Goal: Task Accomplishment & Management: Complete application form

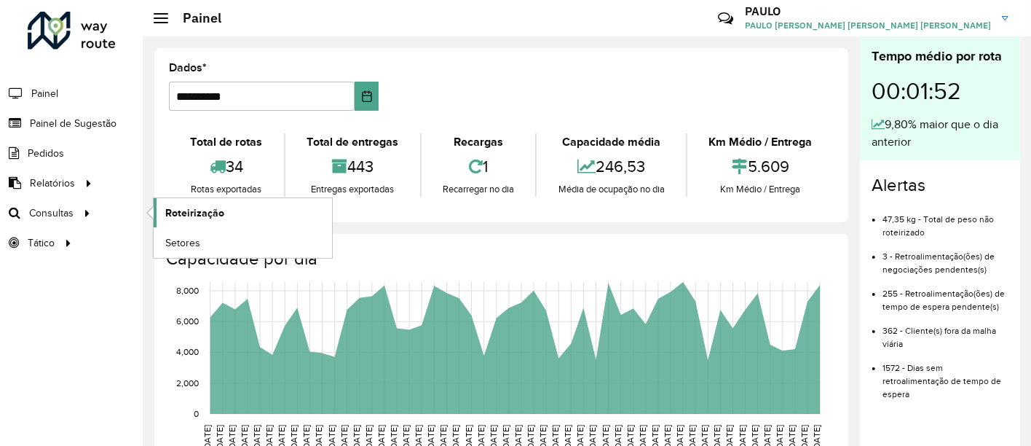
click at [212, 207] on font "Roteirização" at bounding box center [194, 213] width 59 height 12
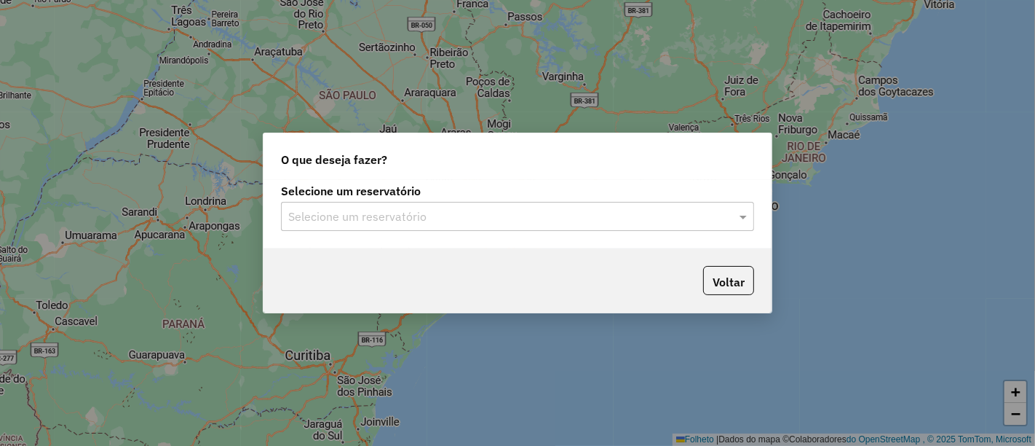
click at [395, 212] on input "text" at bounding box center [503, 216] width 430 height 17
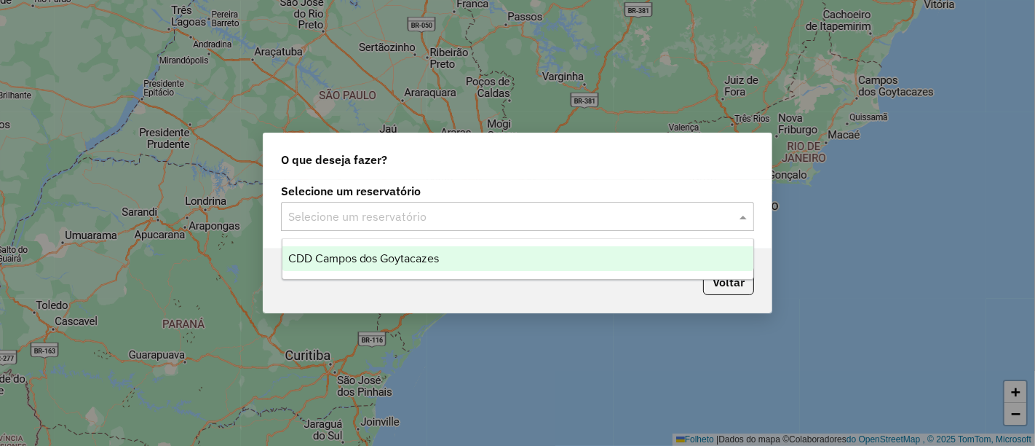
click at [389, 250] on div "CDD Campos dos Goytacazes" at bounding box center [518, 258] width 471 height 25
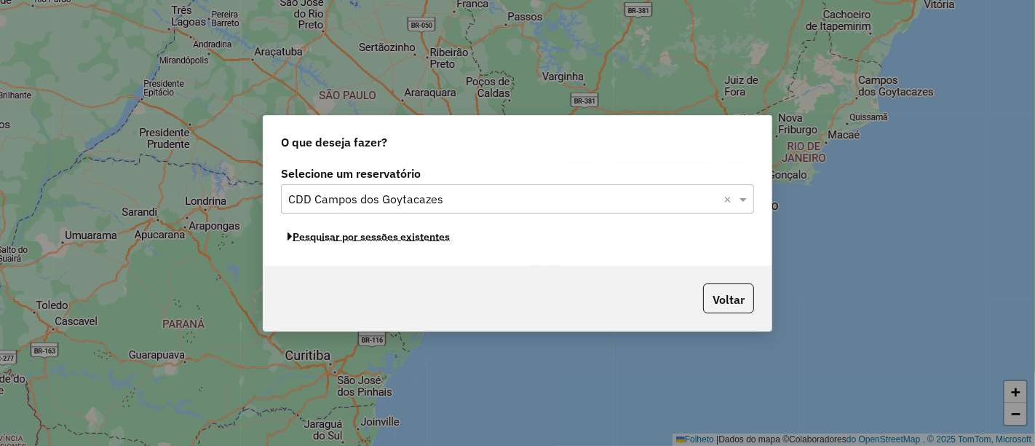
click at [382, 240] on font "Pesquisar por sessões existentes" at bounding box center [371, 236] width 157 height 13
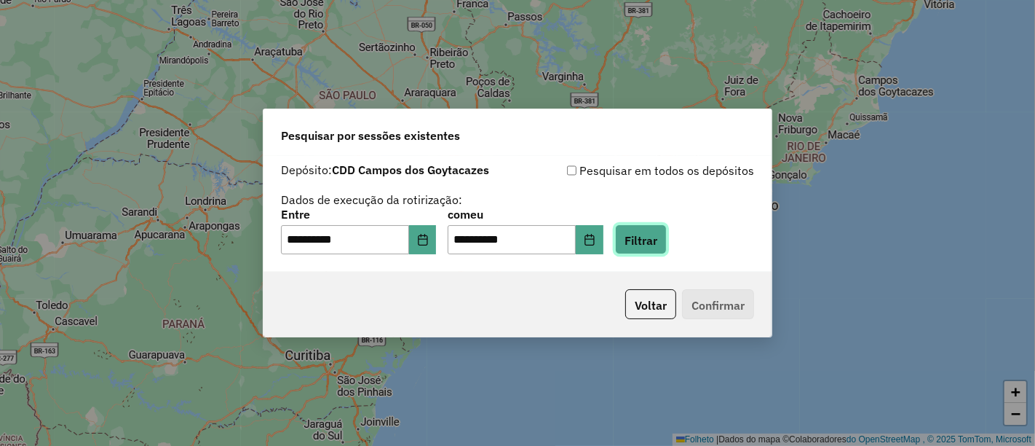
click at [658, 240] on font "Filtrar" at bounding box center [641, 240] width 33 height 15
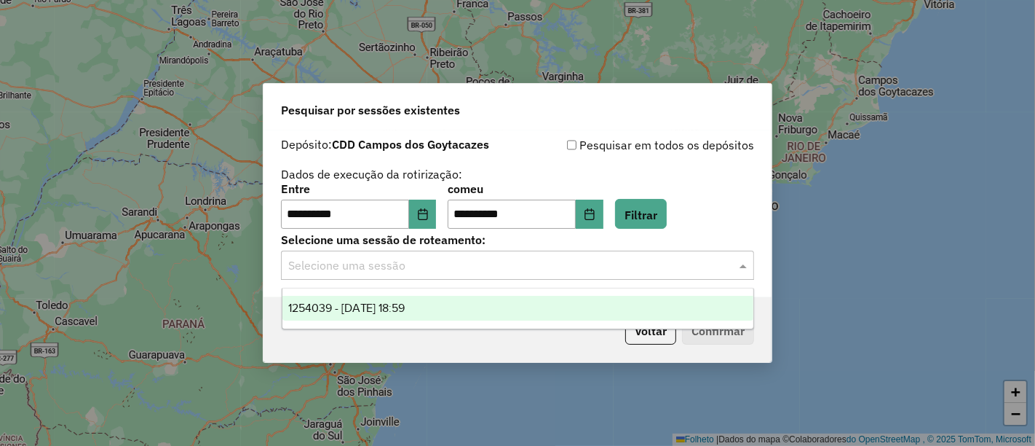
drag, startPoint x: 722, startPoint y: 258, endPoint x: 642, endPoint y: 273, distance: 80.7
click at [722, 258] on div at bounding box center [517, 265] width 473 height 19
click at [492, 313] on div "1254039 - 27/08/2025 18:59" at bounding box center [518, 308] width 471 height 25
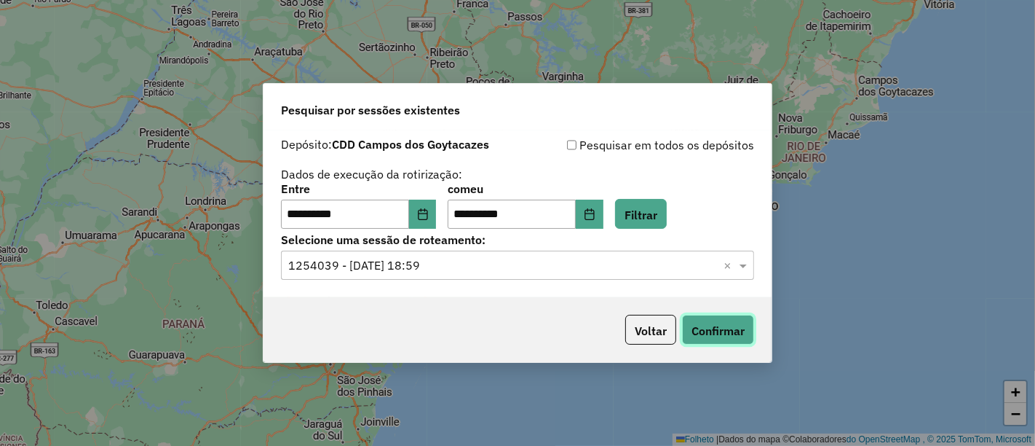
click at [704, 333] on font "Confirmar" at bounding box center [718, 330] width 53 height 15
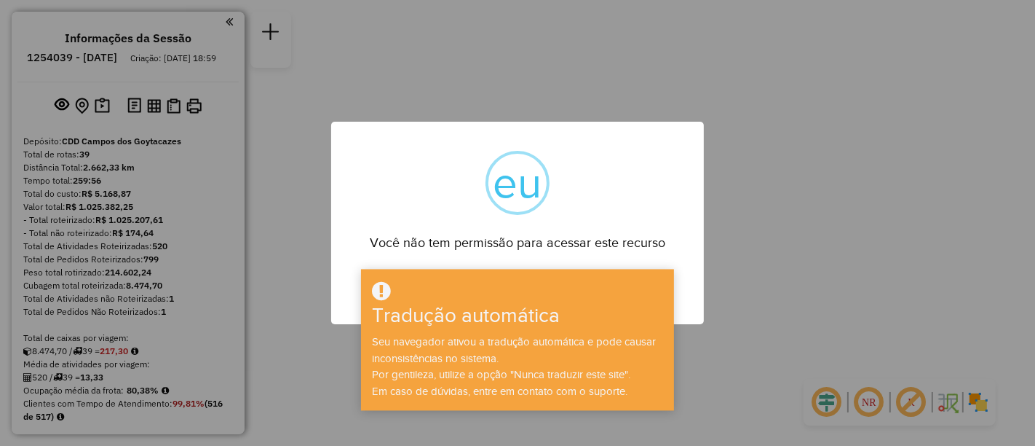
click at [531, 78] on div "× eu Você não tem permissão para acessar este recurso OK No Cancel" at bounding box center [517, 223] width 1035 height 446
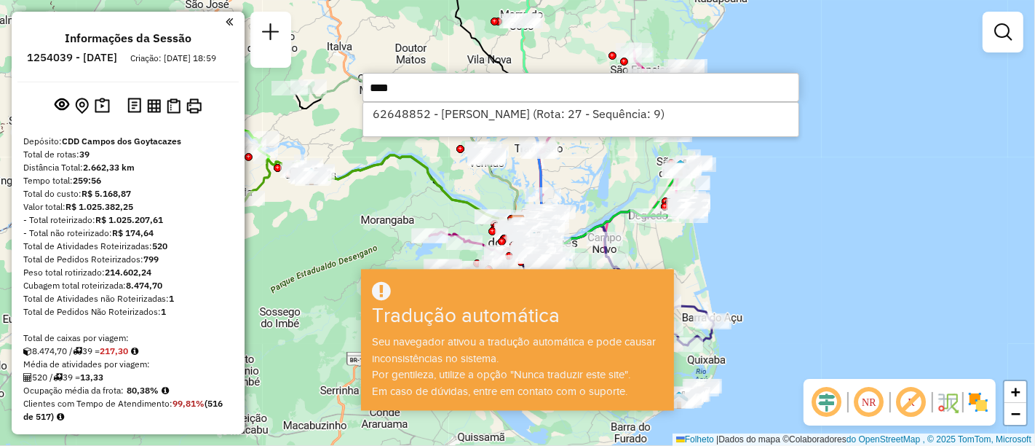
type input "*****"
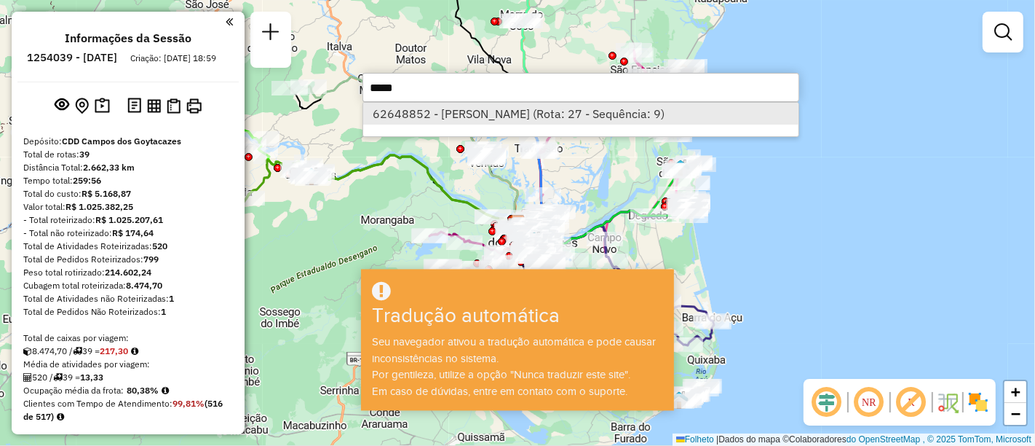
click at [491, 110] on li "62648852 - [PERSON_NAME] (Rota: 27 - Sequência: 9)" at bounding box center [580, 114] width 435 height 22
select select "**********"
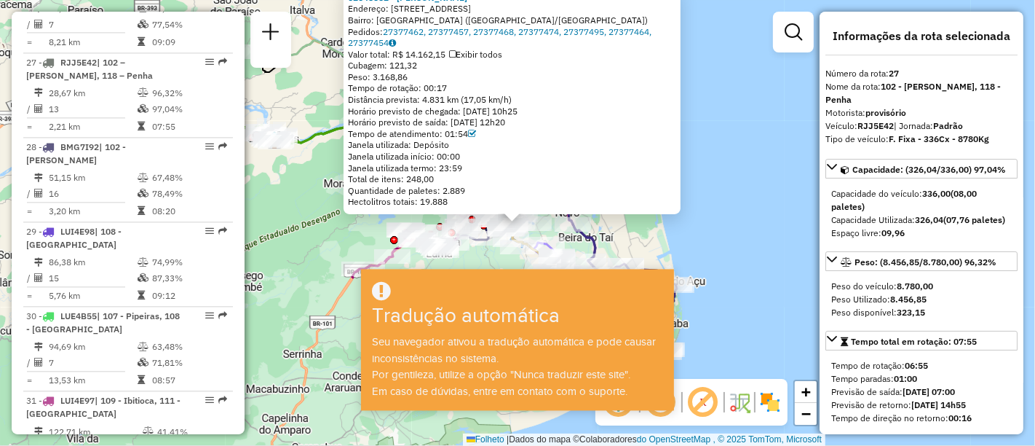
scroll to position [2764, 0]
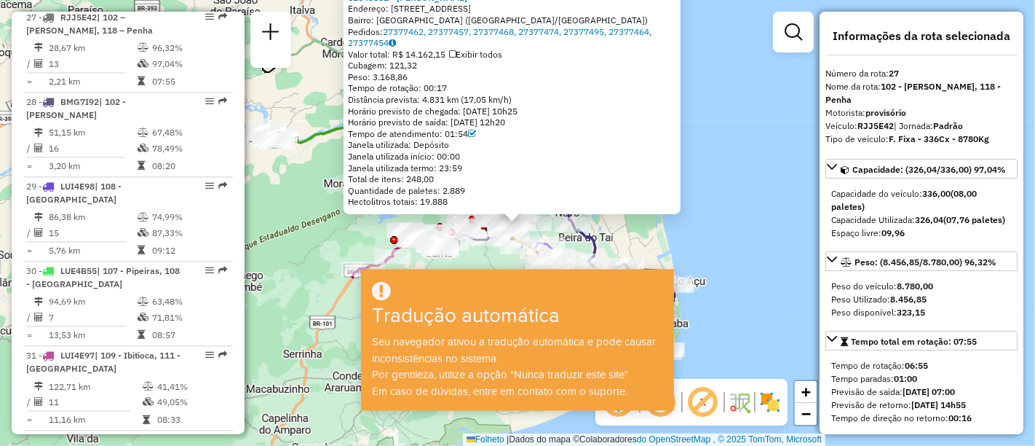
click at [560, 164] on div "Janela utilizada termo: 23:59" at bounding box center [512, 168] width 328 height 12
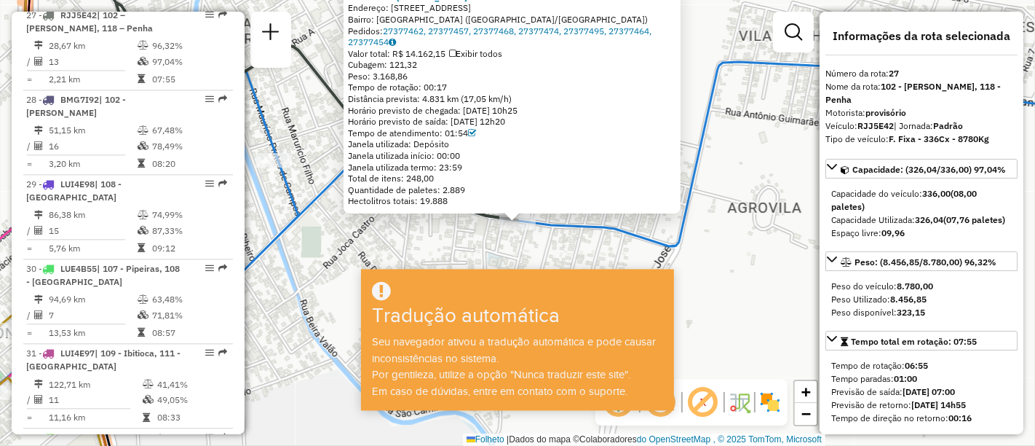
scroll to position [2768, 0]
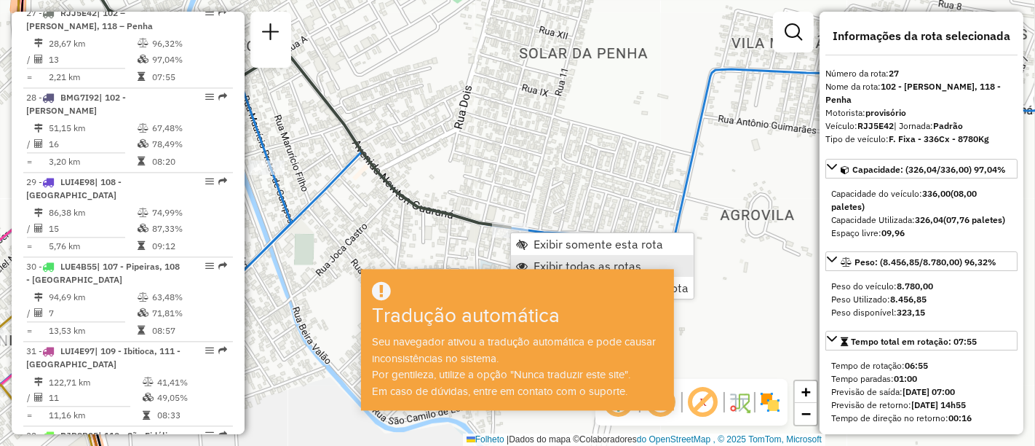
click at [555, 259] on font "Exibir todas as rotas" at bounding box center [588, 265] width 108 height 15
click at [550, 250] on font "Exibir somente esta rota" at bounding box center [596, 247] width 130 height 15
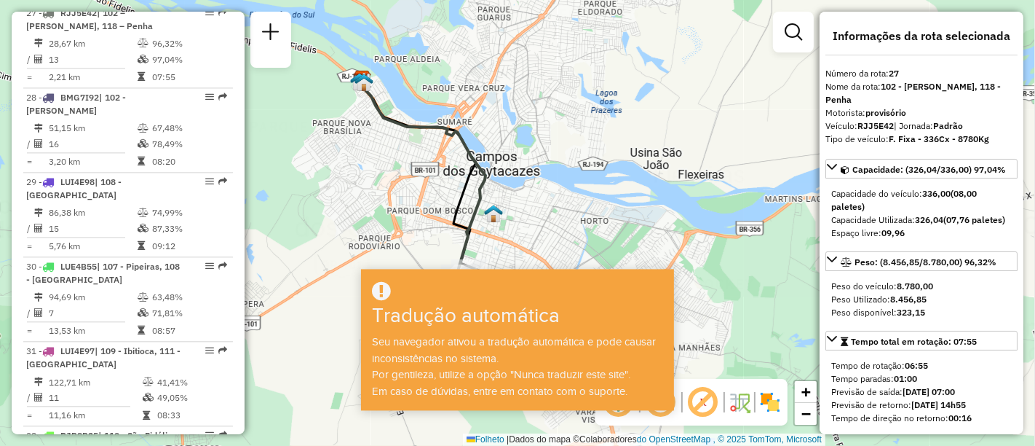
click at [552, 93] on div "Janela de atendimento Grau de atendimento Capacidade Transportadoras Veículos C…" at bounding box center [517, 223] width 1035 height 446
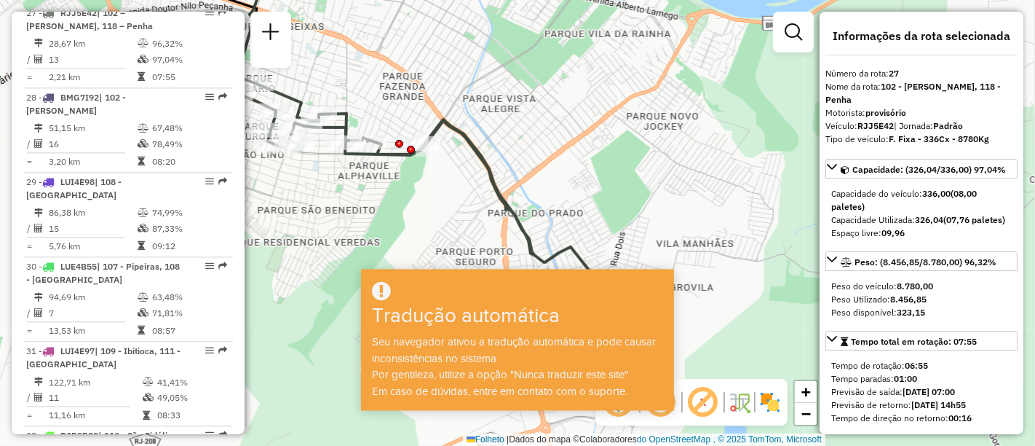
drag, startPoint x: 571, startPoint y: 173, endPoint x: 545, endPoint y: 133, distance: 47.3
click at [545, 133] on div "Janela de atendimento Grau de atendimento Capacidade Transportadoras Veículos C…" at bounding box center [517, 223] width 1035 height 446
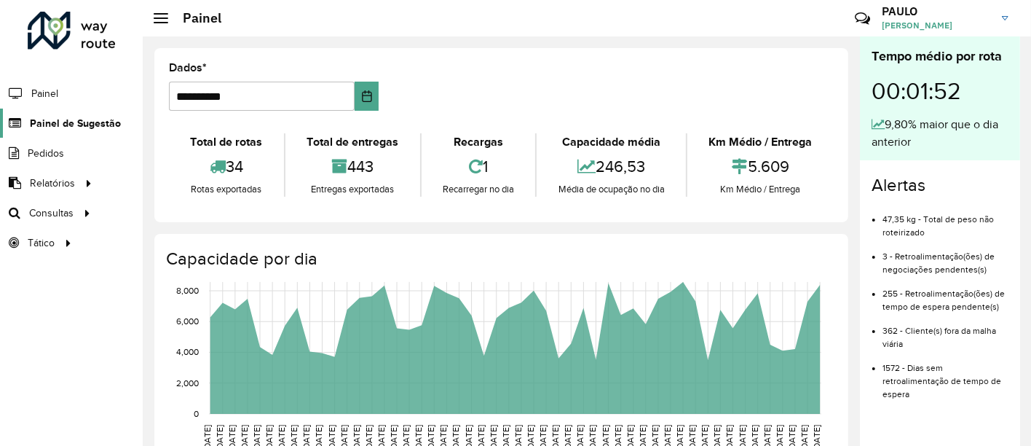
click at [76, 119] on font "Painel de Sugestão" at bounding box center [75, 123] width 91 height 12
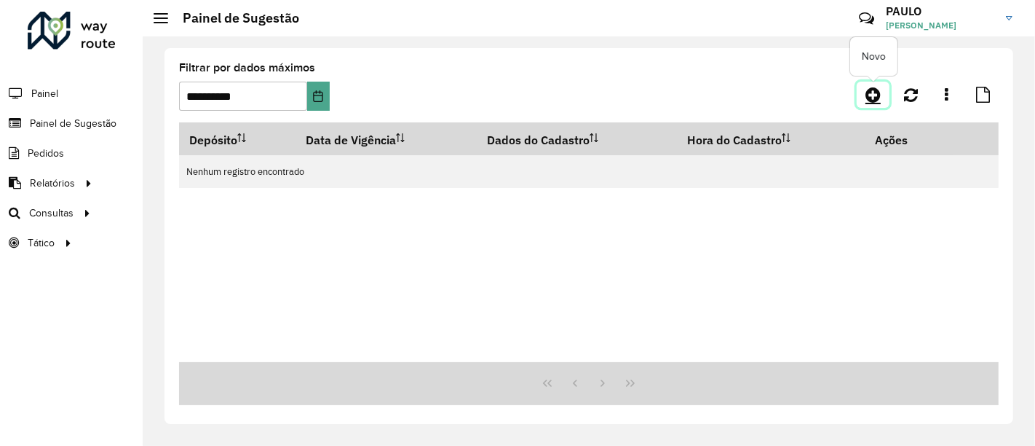
click at [882, 94] on link at bounding box center [873, 95] width 33 height 26
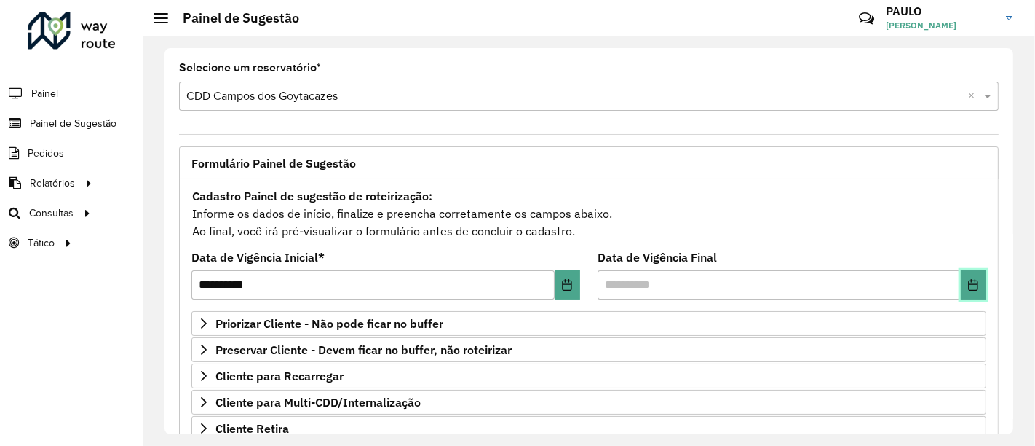
click at [977, 287] on button "Escolha a data" at bounding box center [973, 284] width 25 height 29
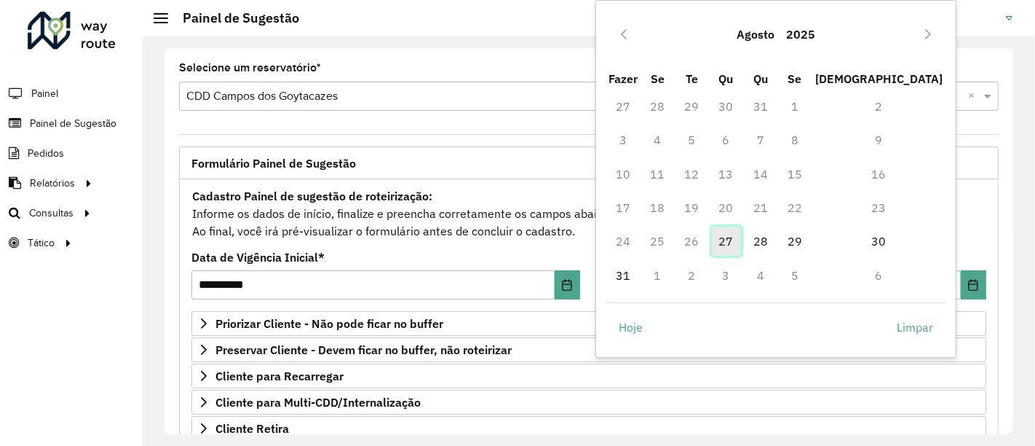
click at [741, 255] on span "27" at bounding box center [726, 240] width 29 height 29
type input "**********"
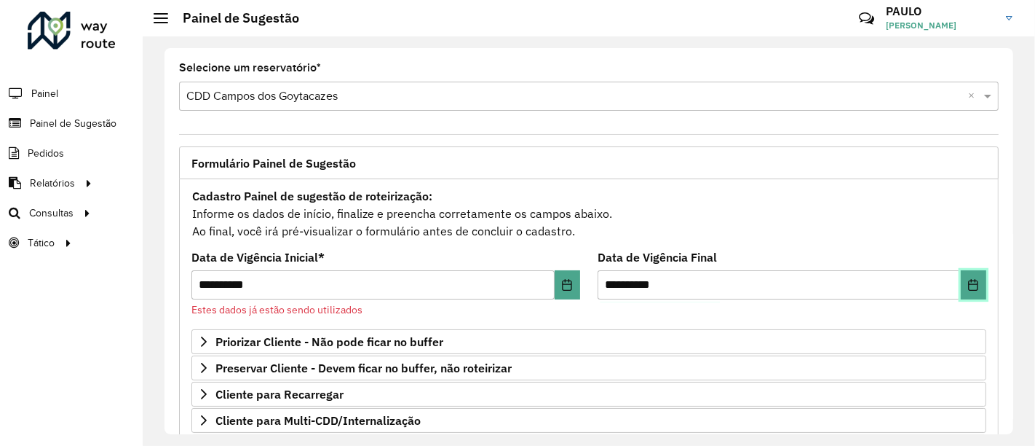
click at [968, 288] on icon "Escolha a data" at bounding box center [974, 285] width 12 height 12
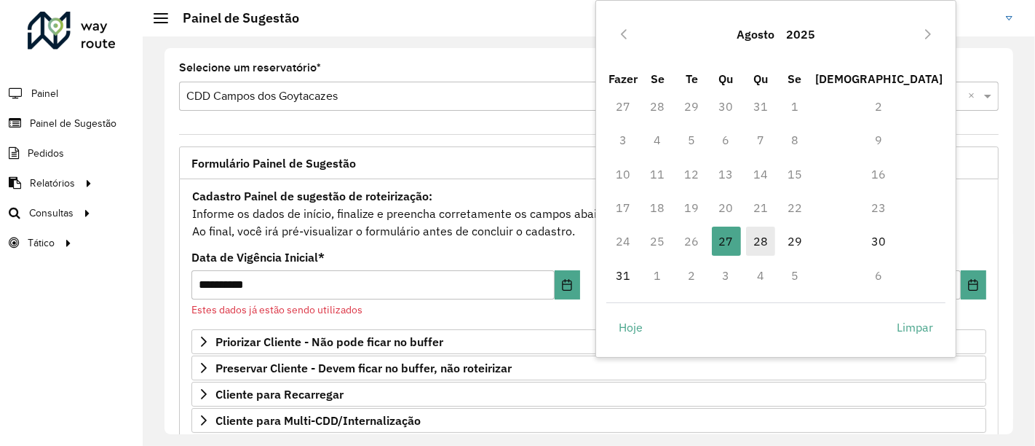
click at [775, 245] on span "28" at bounding box center [760, 240] width 29 height 29
type input "**********"
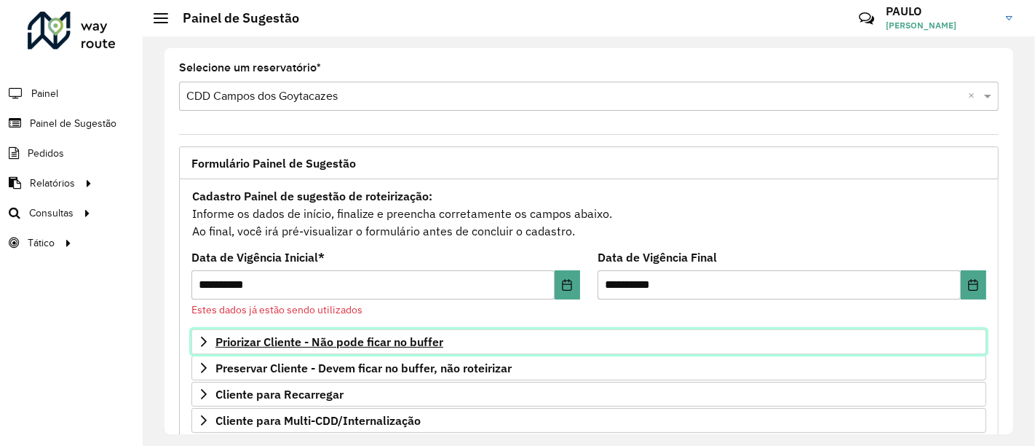
click at [297, 345] on font "Priorizar Cliente - Não pode ficar no buffer" at bounding box center [330, 341] width 228 height 15
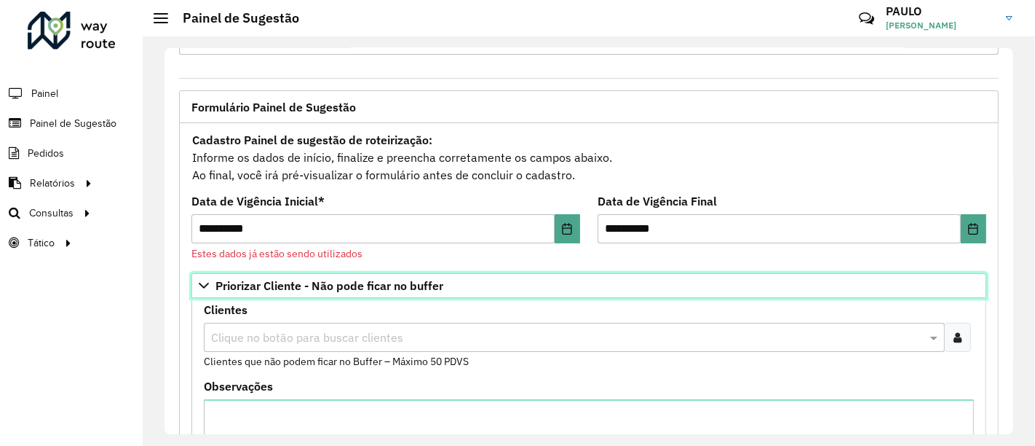
scroll to position [81, 0]
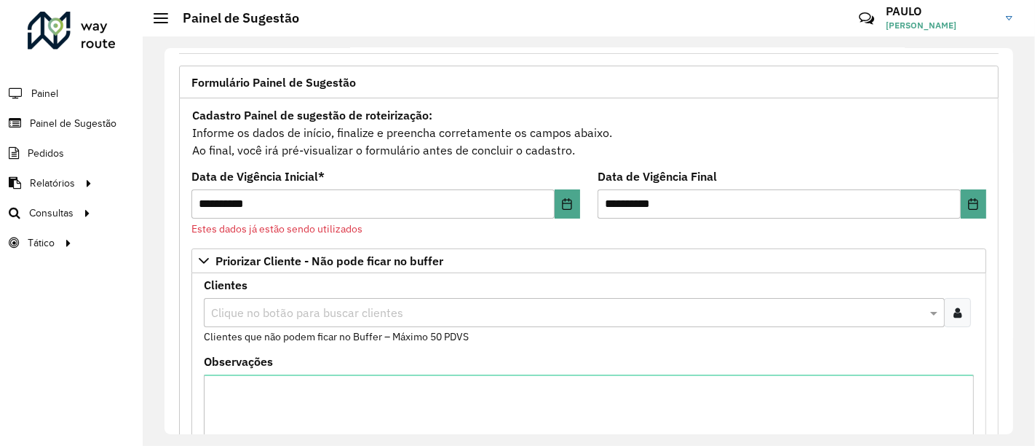
click at [383, 314] on input "text" at bounding box center [567, 312] width 719 height 17
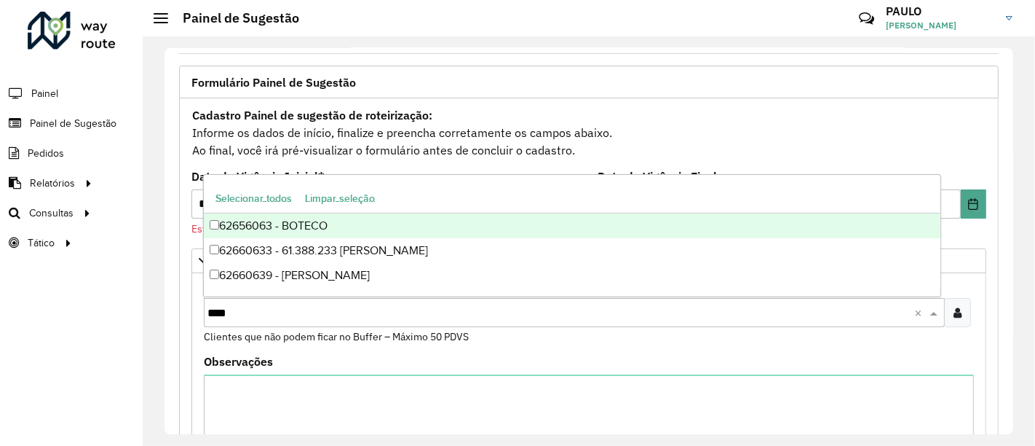
type input "*****"
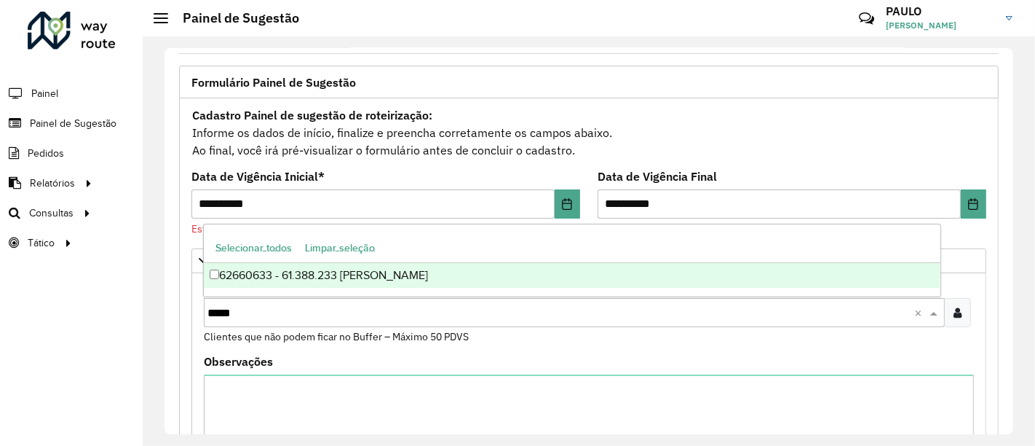
click at [293, 275] on div "62660633 - 61.388.233 DAVID NICOLI" at bounding box center [572, 275] width 736 height 25
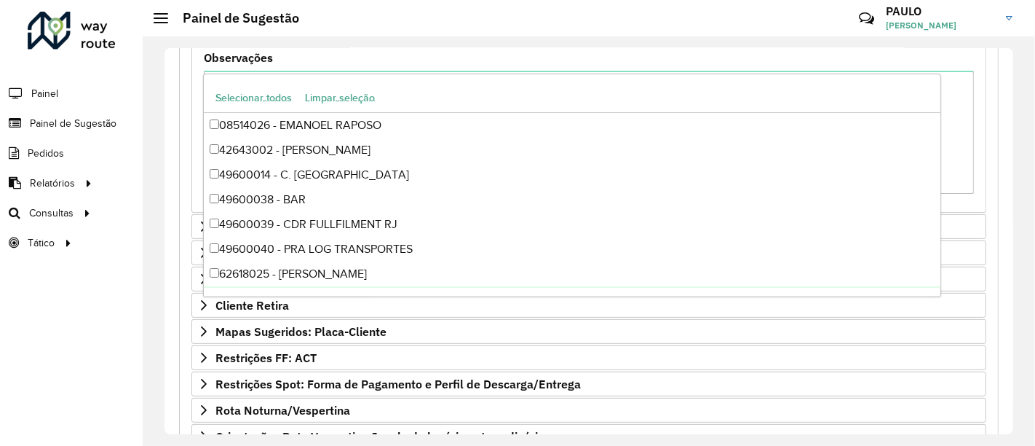
scroll to position [485, 0]
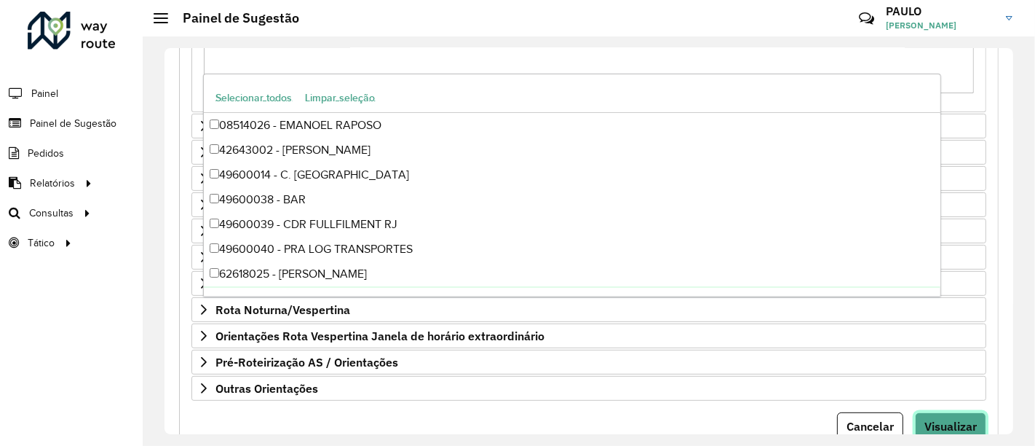
click at [944, 419] on font "Visualizar" at bounding box center [951, 426] width 52 height 15
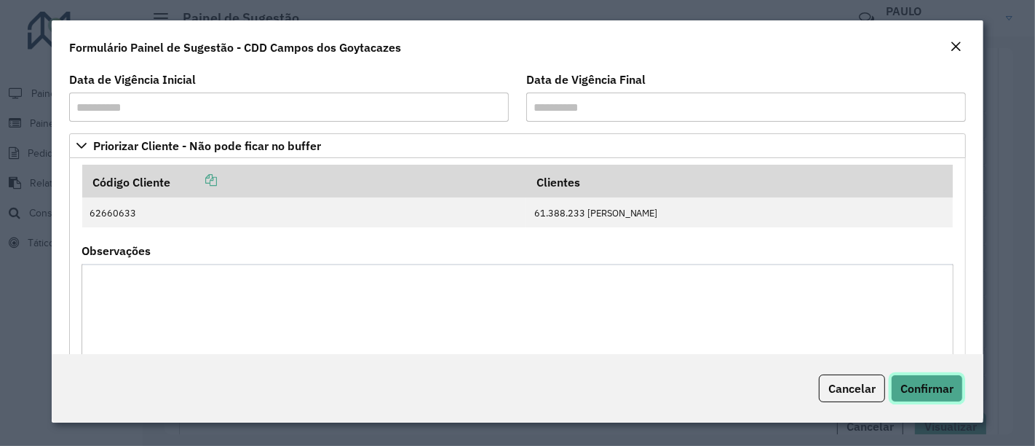
click at [942, 384] on font "Confirmar" at bounding box center [927, 388] width 53 height 15
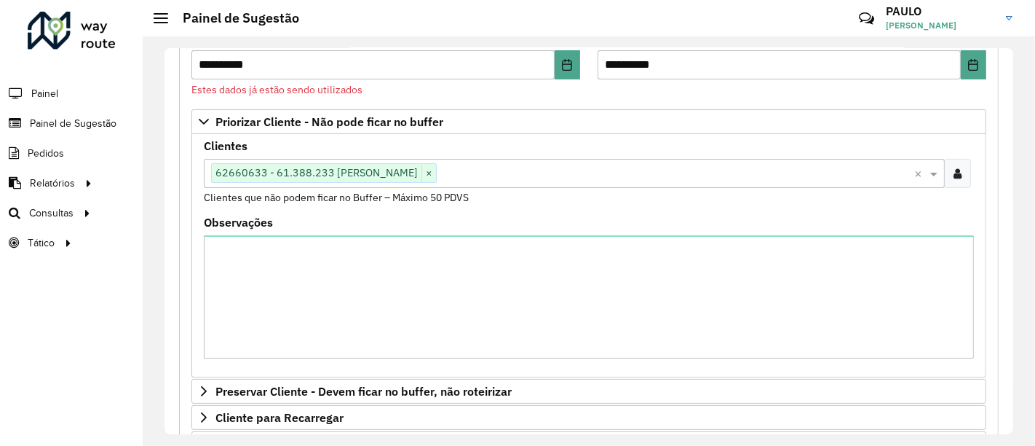
scroll to position [162, 0]
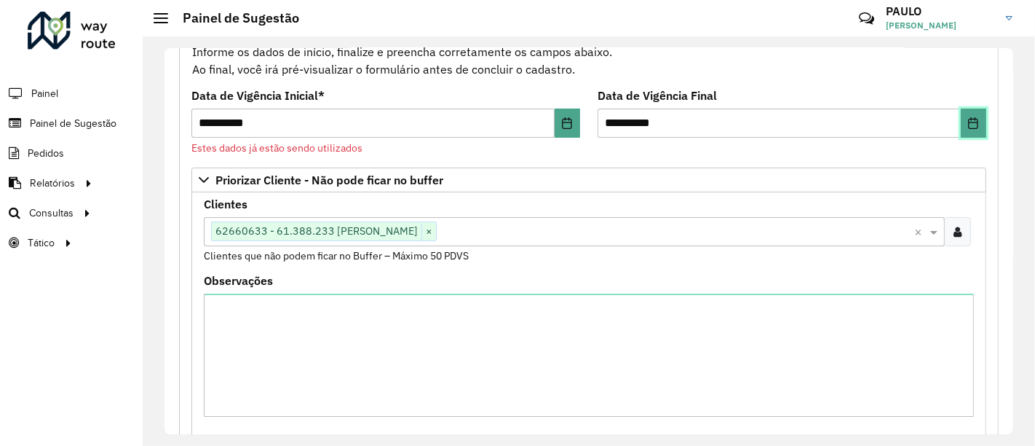
click at [967, 128] on button "Escolha a data" at bounding box center [973, 122] width 25 height 29
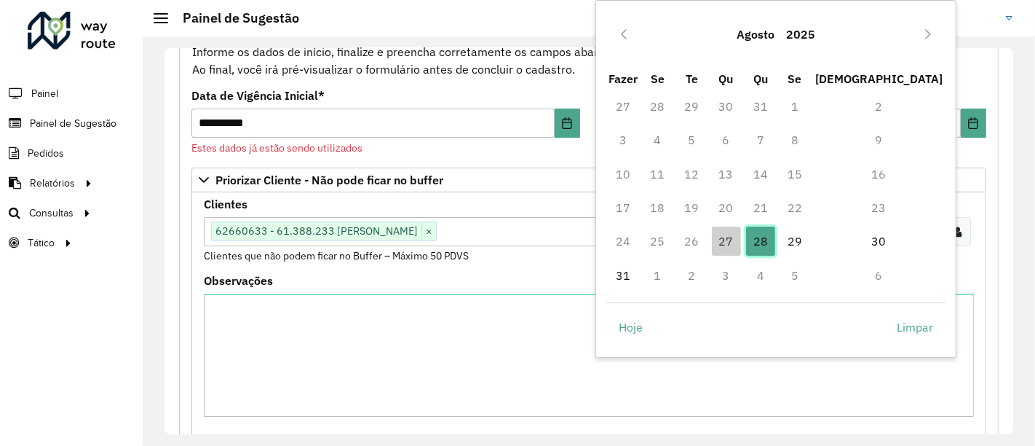
click at [775, 240] on span "28" at bounding box center [760, 240] width 29 height 29
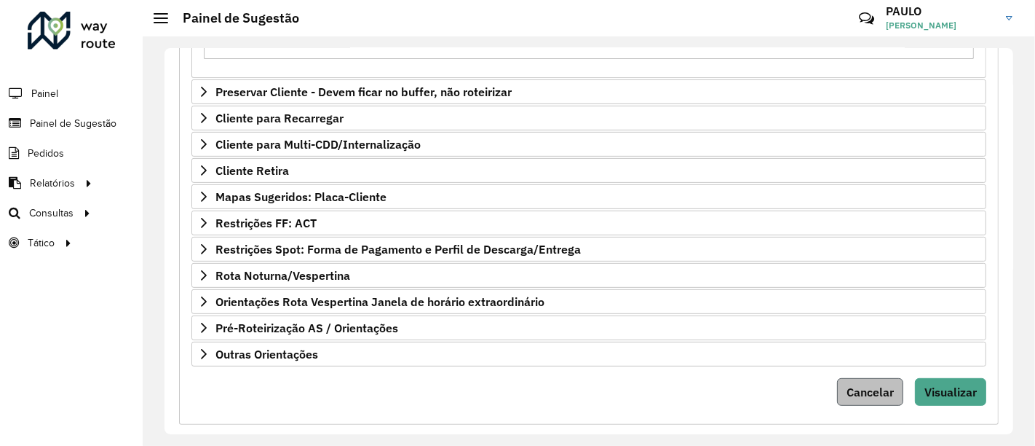
scroll to position [534, 0]
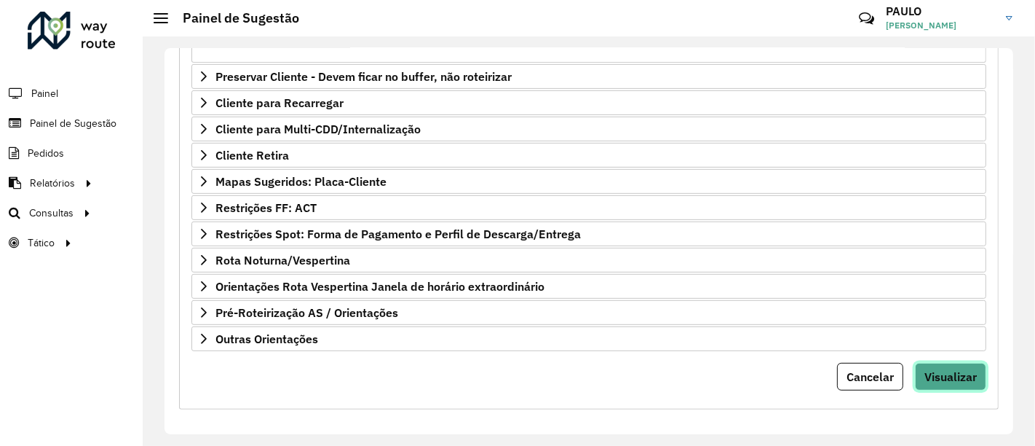
click at [945, 363] on button "Visualizar" at bounding box center [950, 377] width 71 height 28
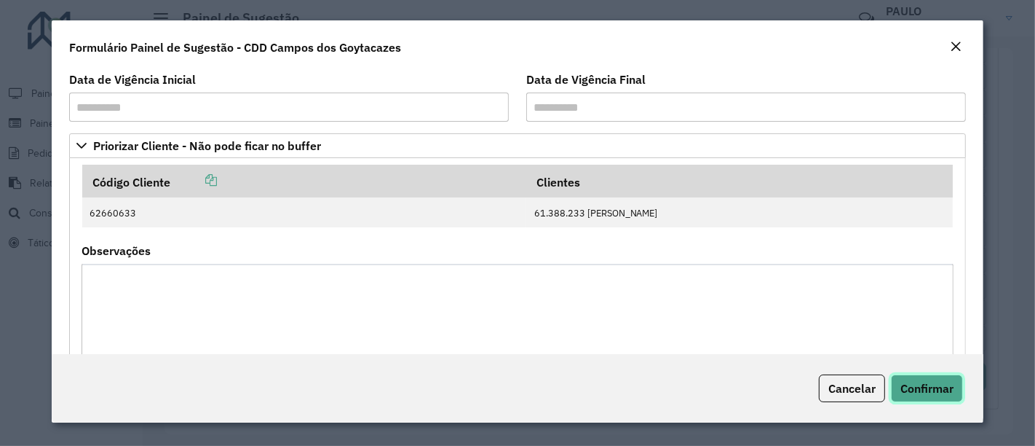
click at [933, 384] on font "Confirmar" at bounding box center [927, 388] width 53 height 15
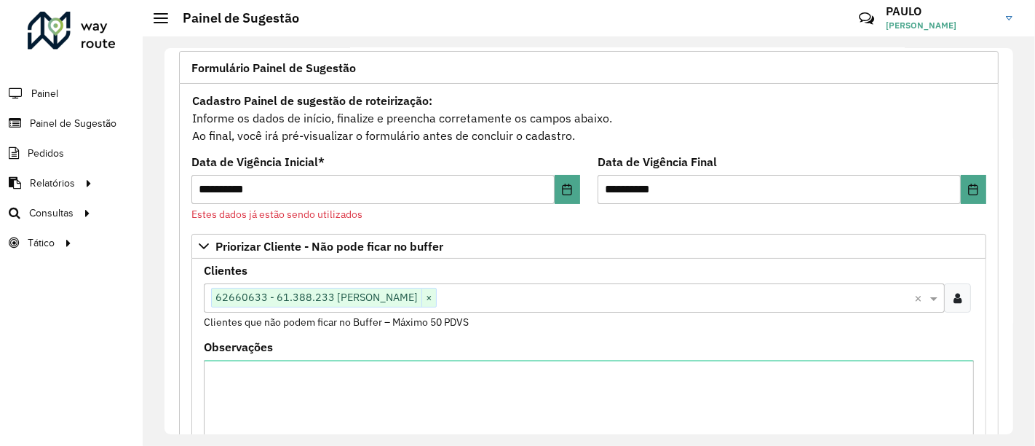
scroll to position [50, 0]
